Goal: Find specific page/section

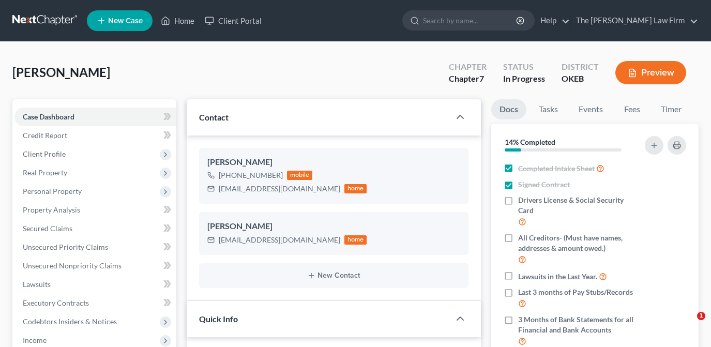
select select "4"
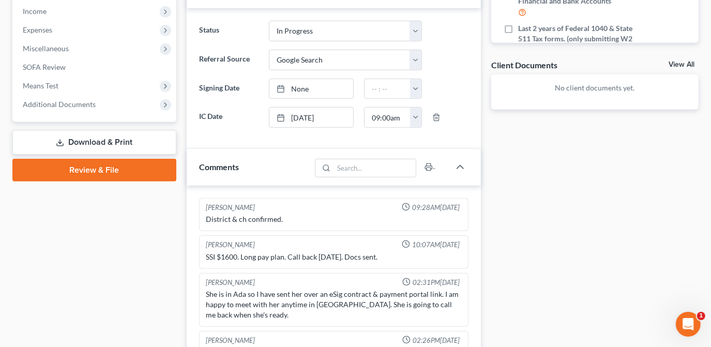
scroll to position [223, 0]
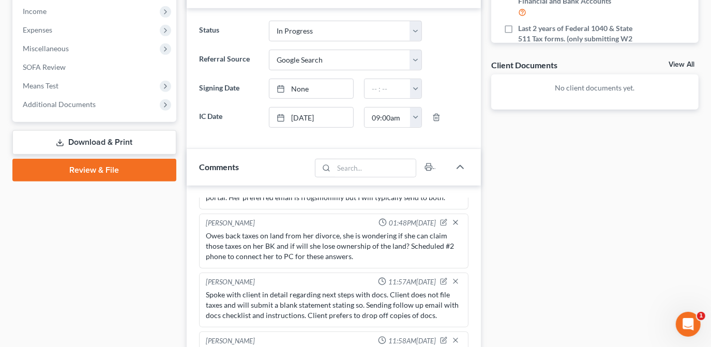
click at [123, 112] on span "Additional Documents" at bounding box center [95, 104] width 162 height 19
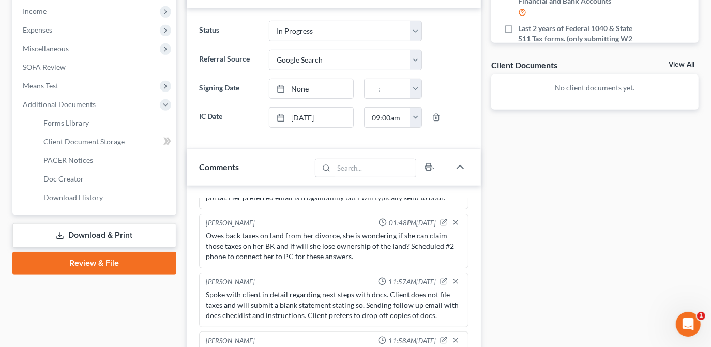
click at [123, 112] on span "Additional Documents" at bounding box center [95, 104] width 162 height 19
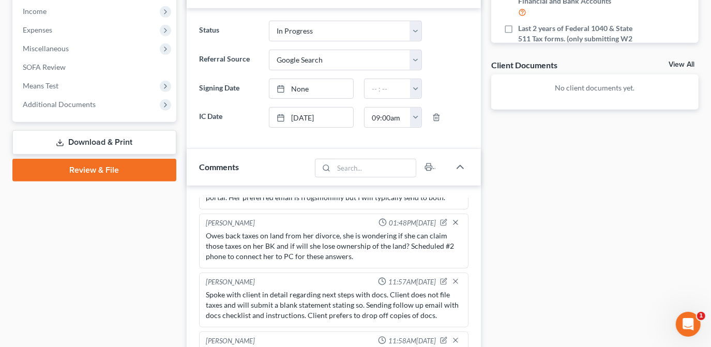
click at [123, 112] on span "Additional Documents" at bounding box center [95, 104] width 162 height 19
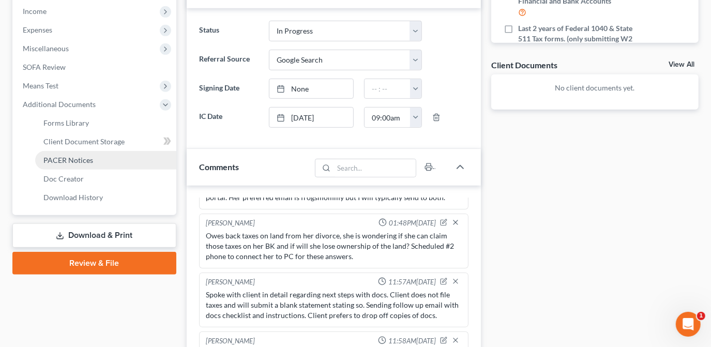
click at [94, 162] on link "PACER Notices" at bounding box center [105, 160] width 141 height 19
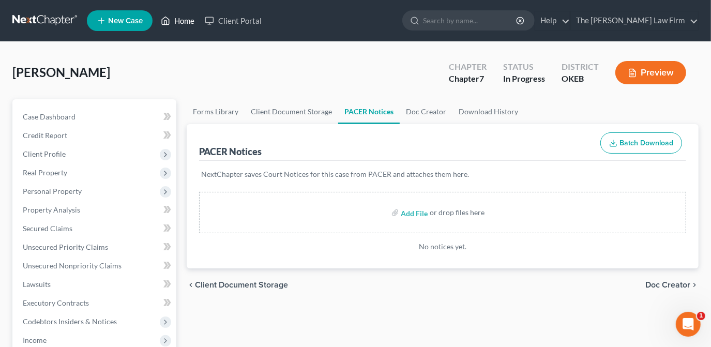
click at [190, 24] on link "Home" at bounding box center [178, 20] width 44 height 19
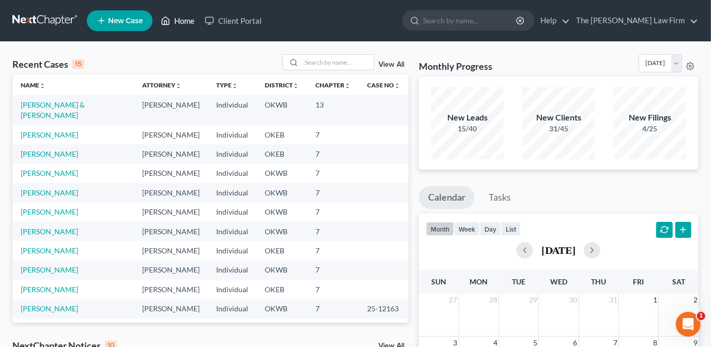
scroll to position [70, 0]
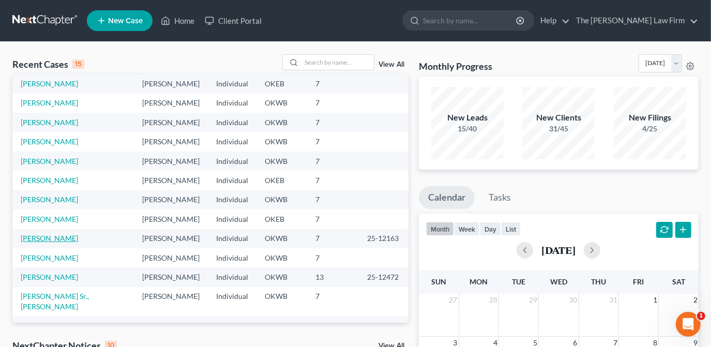
click at [55, 234] on link "[PERSON_NAME]" at bounding box center [49, 238] width 57 height 9
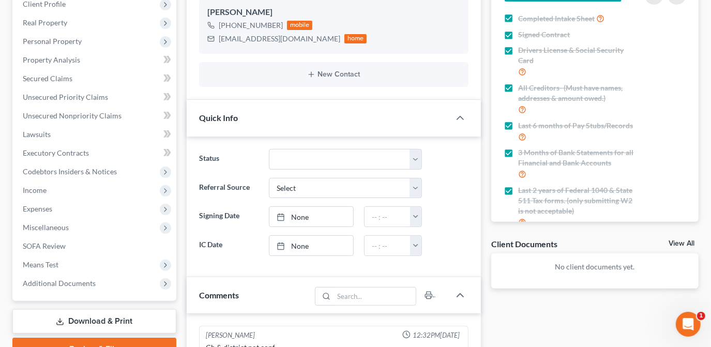
scroll to position [865, 0]
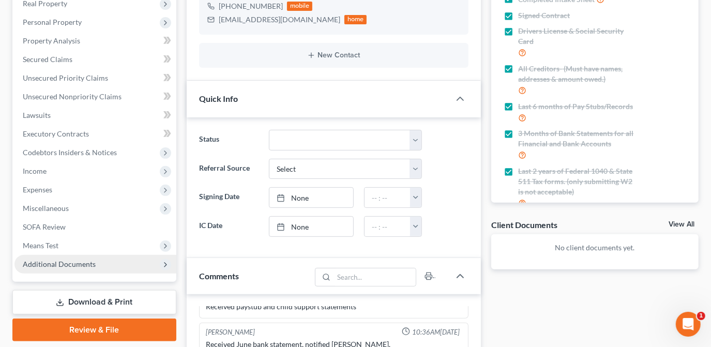
click at [64, 265] on span "Additional Documents" at bounding box center [59, 264] width 73 height 9
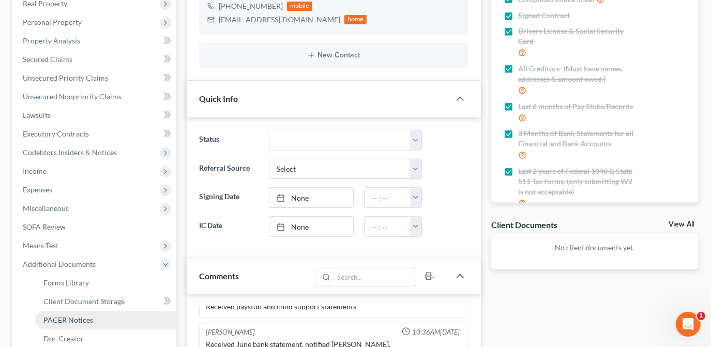
click at [63, 319] on span "PACER Notices" at bounding box center [68, 319] width 50 height 9
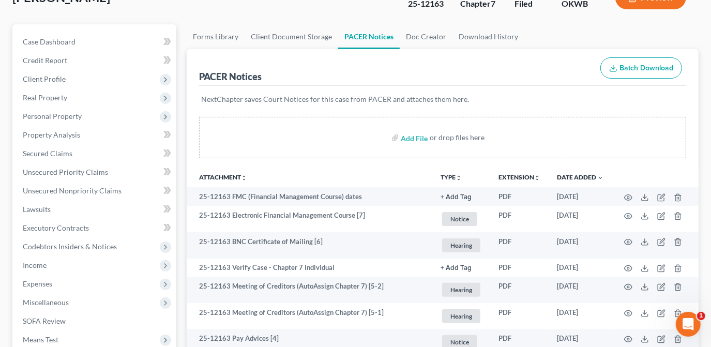
scroll to position [94, 0]
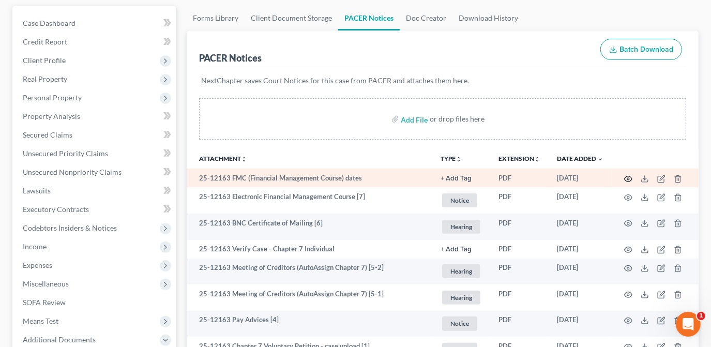
click at [627, 178] on circle "button" at bounding box center [628, 179] width 2 height 2
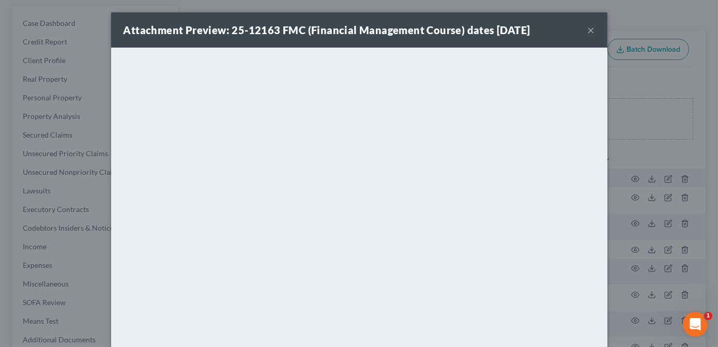
click at [588, 30] on button "×" at bounding box center [591, 30] width 7 height 12
